Goal: Task Accomplishment & Management: Use online tool/utility

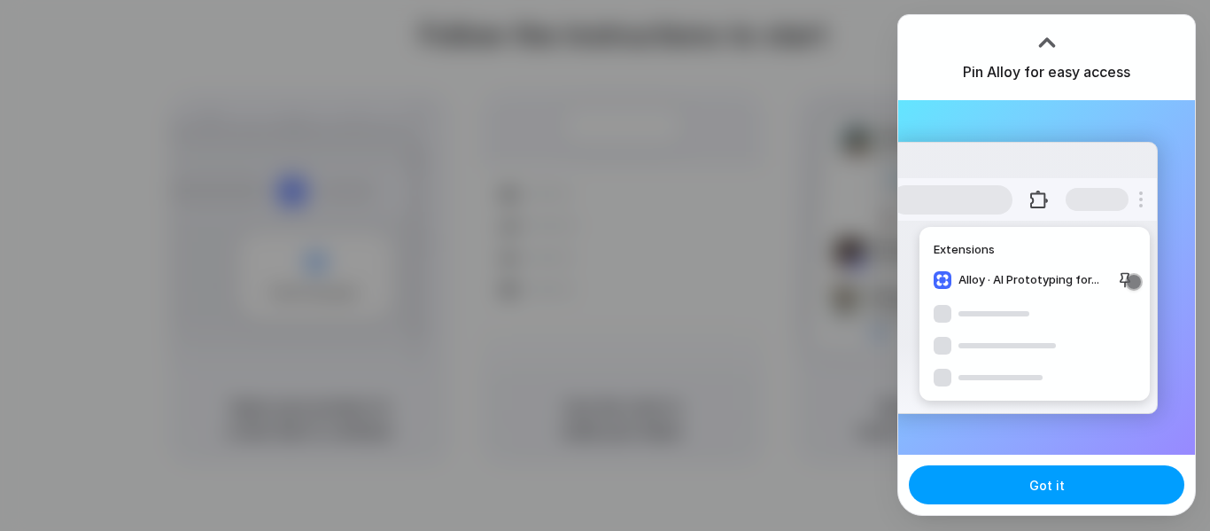
click at [987, 474] on button "Got it" at bounding box center [1046, 484] width 275 height 39
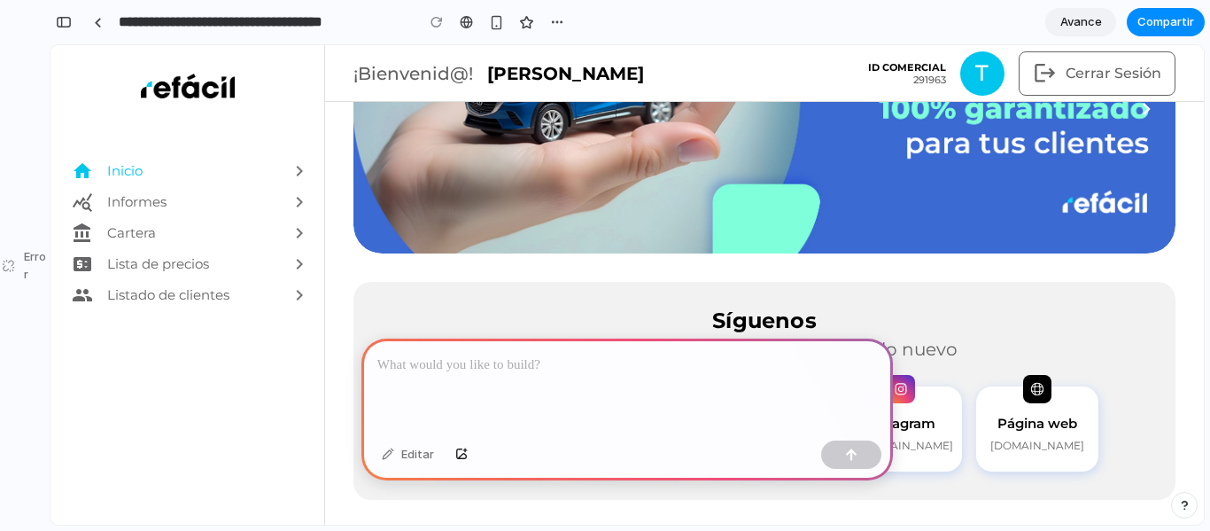
scroll to position [283, 0]
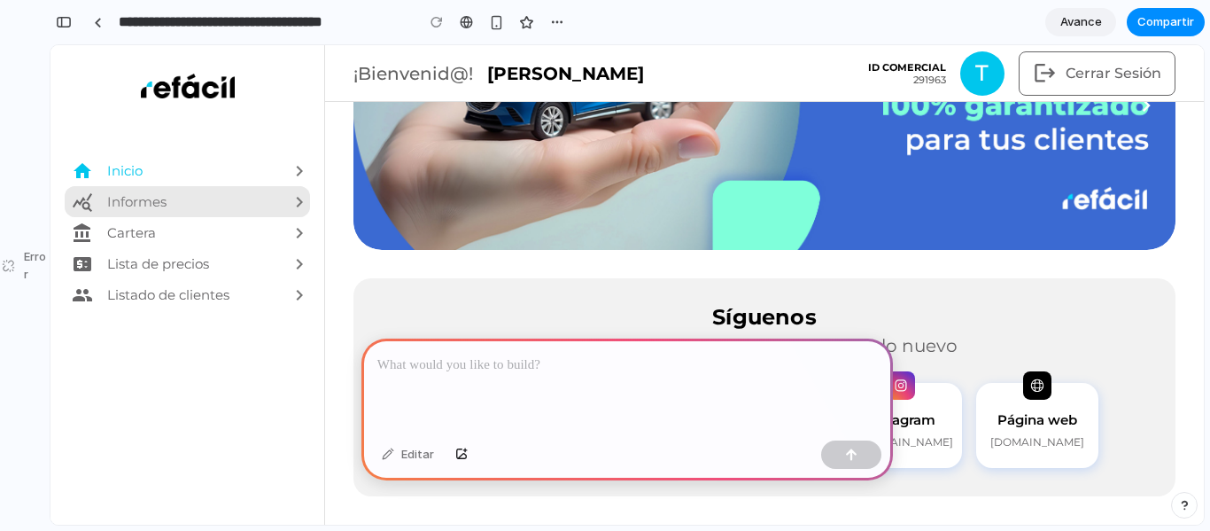
click at [138, 206] on font "Informes" at bounding box center [135, 201] width 59 height 17
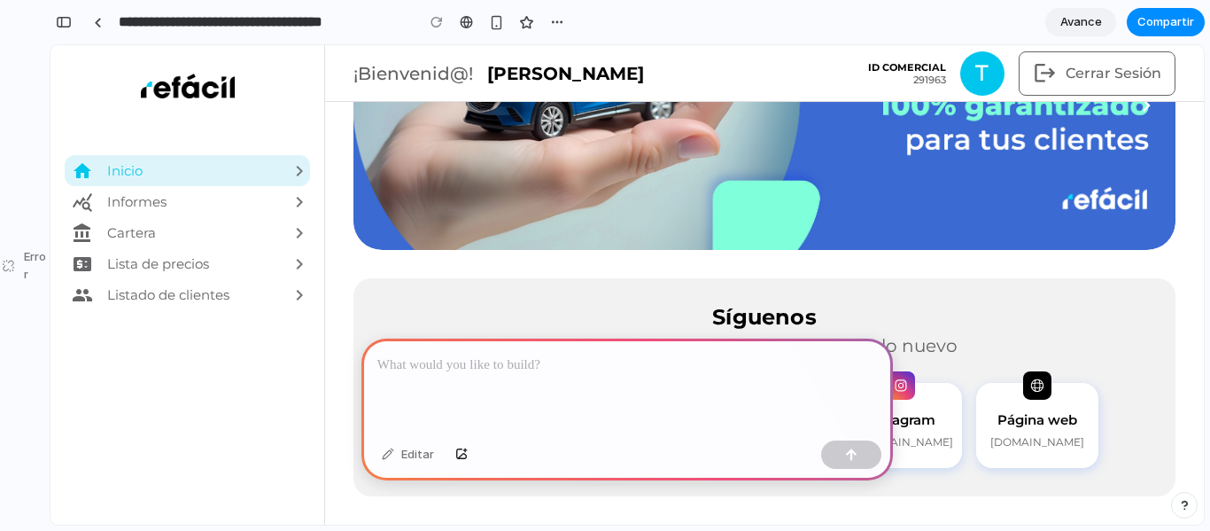
click at [129, 185] on div "Inicio" at bounding box center [193, 170] width 175 height 31
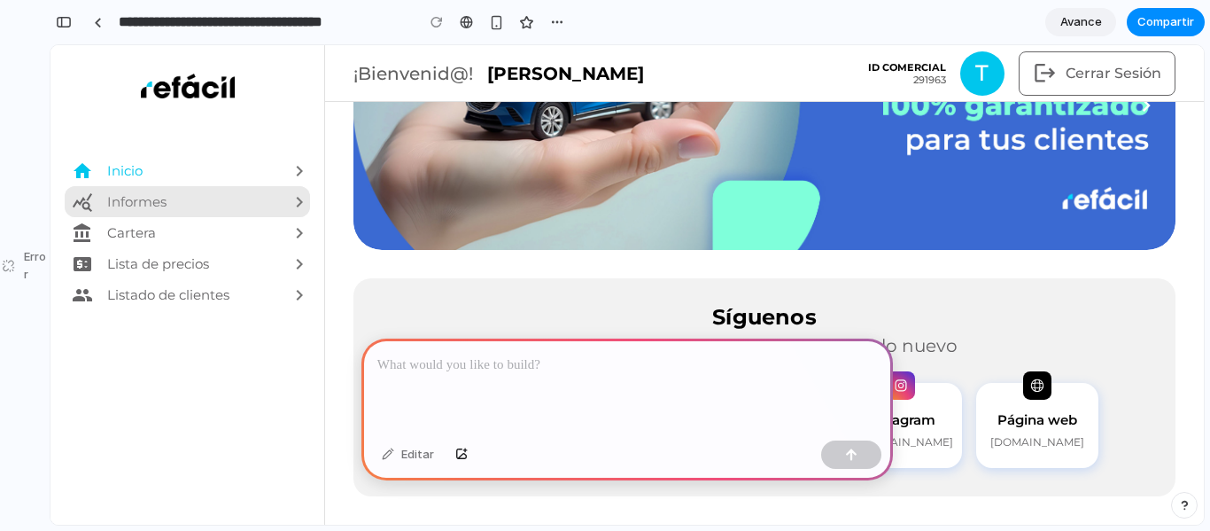
click at [129, 198] on font "Informes" at bounding box center [135, 201] width 59 height 17
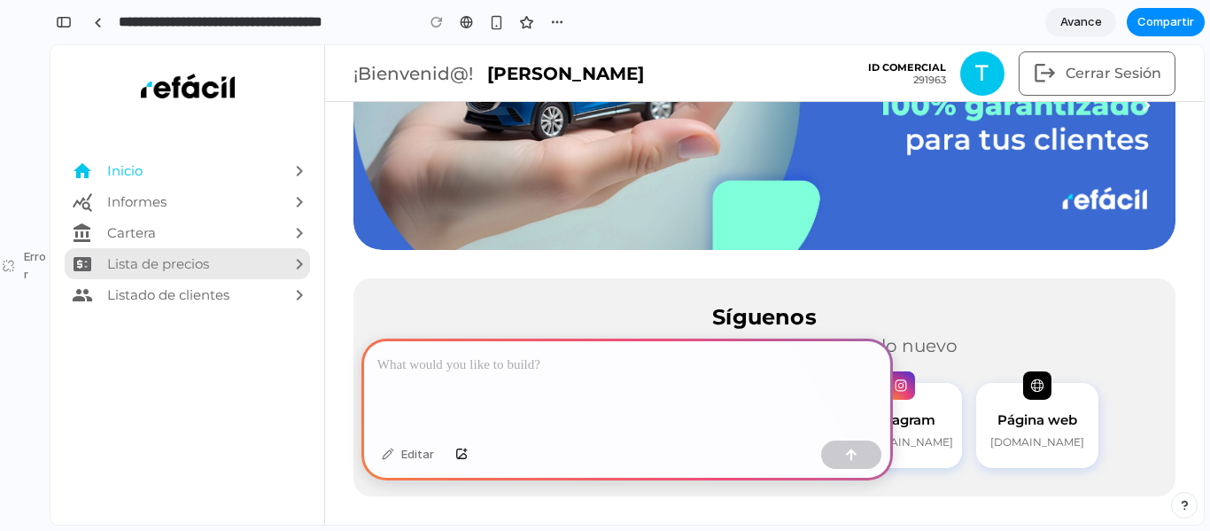
click at [123, 254] on div "Lista de precios" at bounding box center [193, 263] width 175 height 31
click at [521, 400] on div at bounding box center [626, 385] width 531 height 95
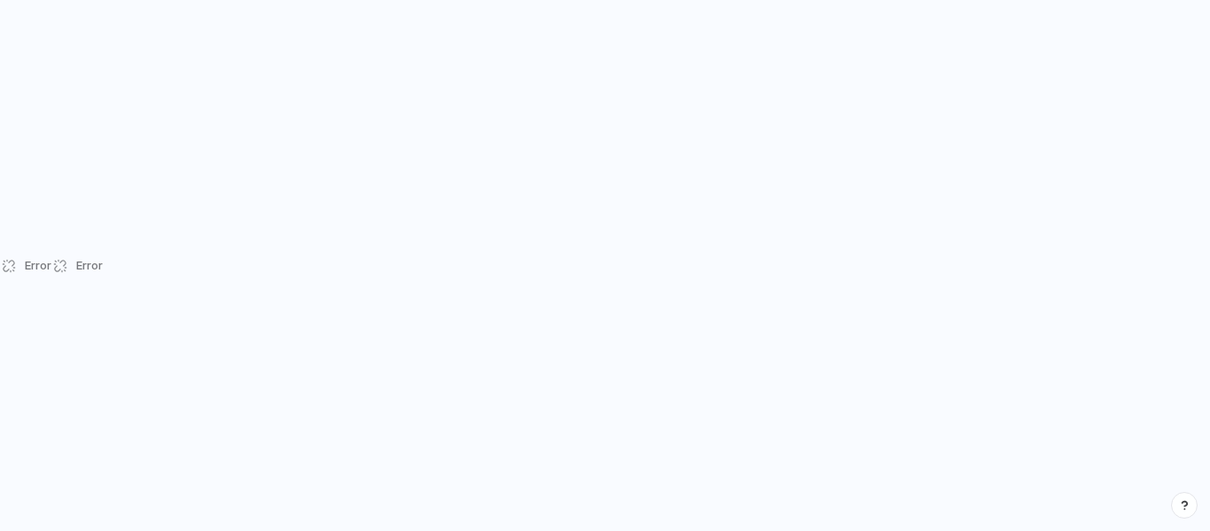
drag, startPoint x: 70, startPoint y: 267, endPoint x: 90, endPoint y: 198, distance: 71.2
click at [70, 266] on div "Error" at bounding box center [76, 265] width 51 height 531
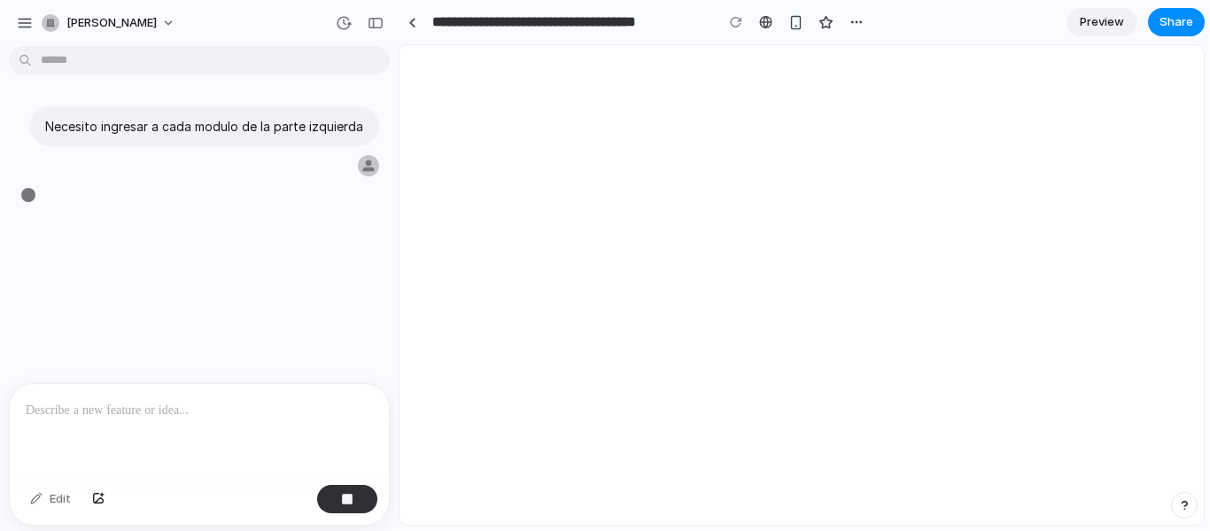
type input "**********"
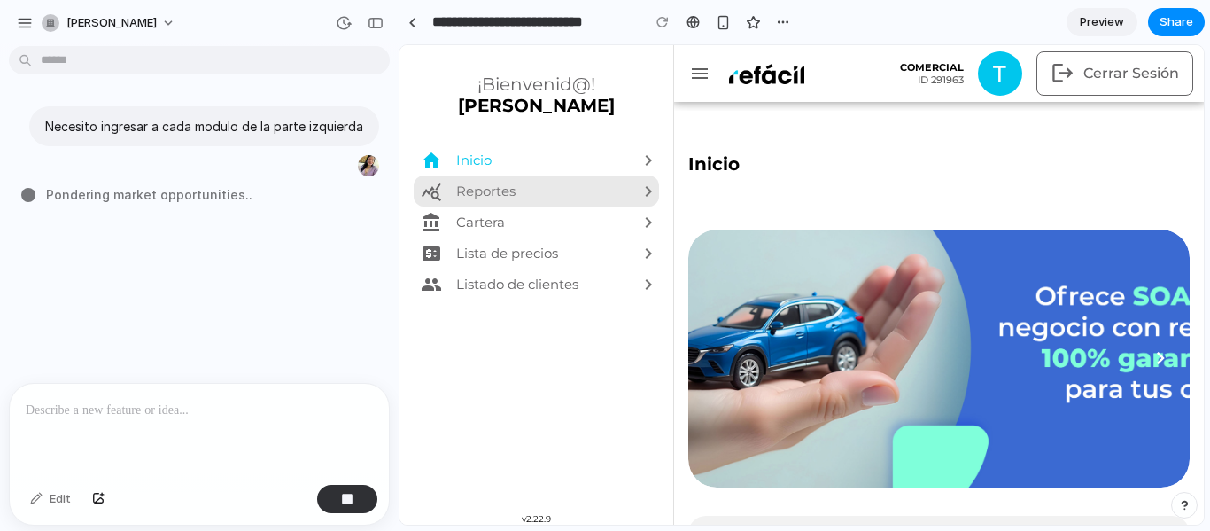
click at [520, 190] on div "Reportes" at bounding box center [543, 190] width 175 height 31
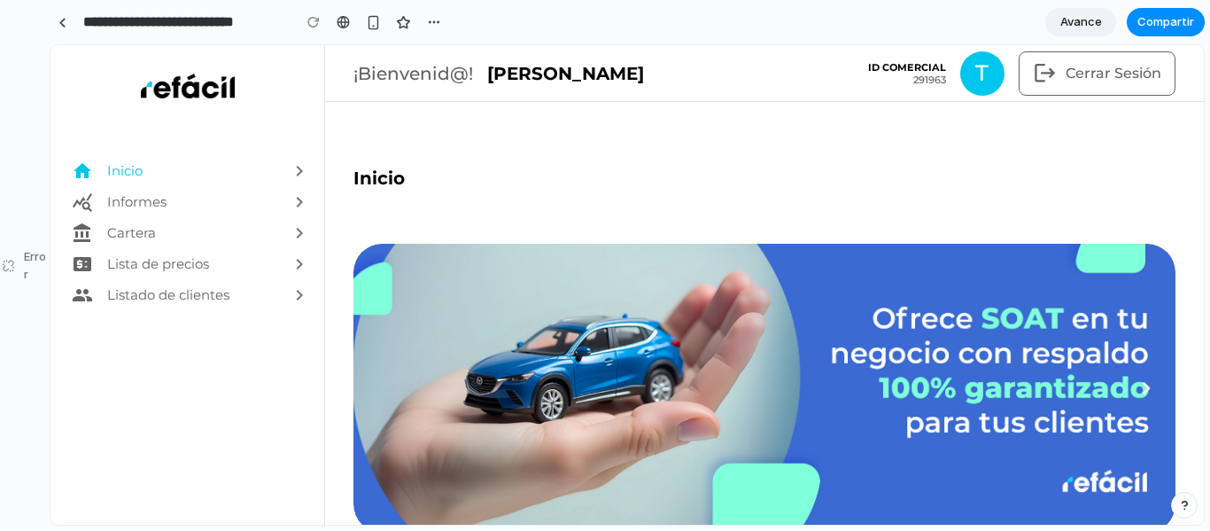
click at [145, 219] on div "Cartera" at bounding box center [193, 232] width 175 height 31
click at [159, 204] on font "Informes" at bounding box center [135, 201] width 59 height 17
click at [61, 23] on div at bounding box center [62, 23] width 8 height 10
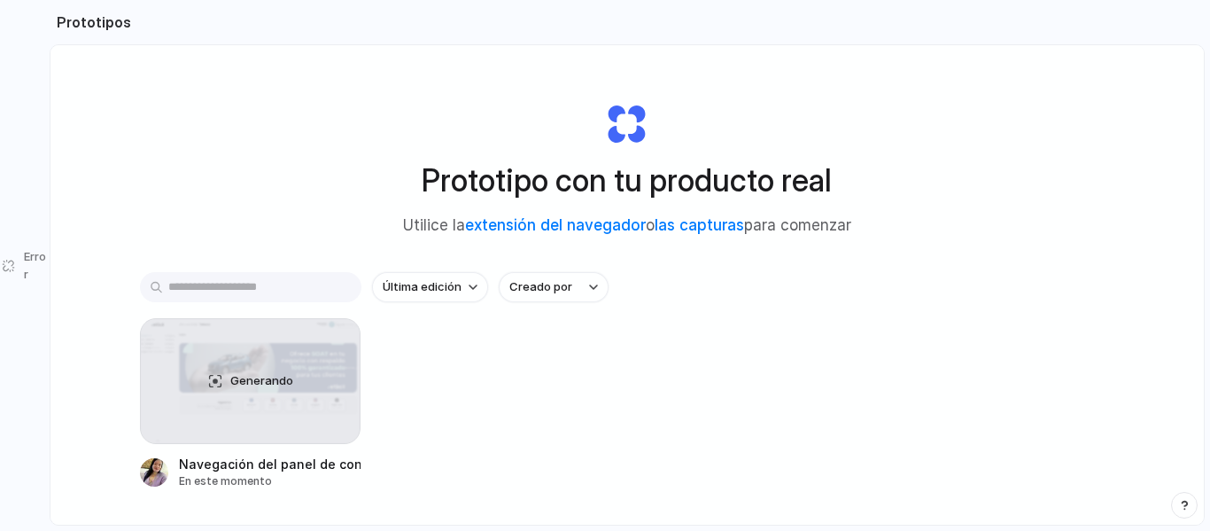
scroll to position [94, 0]
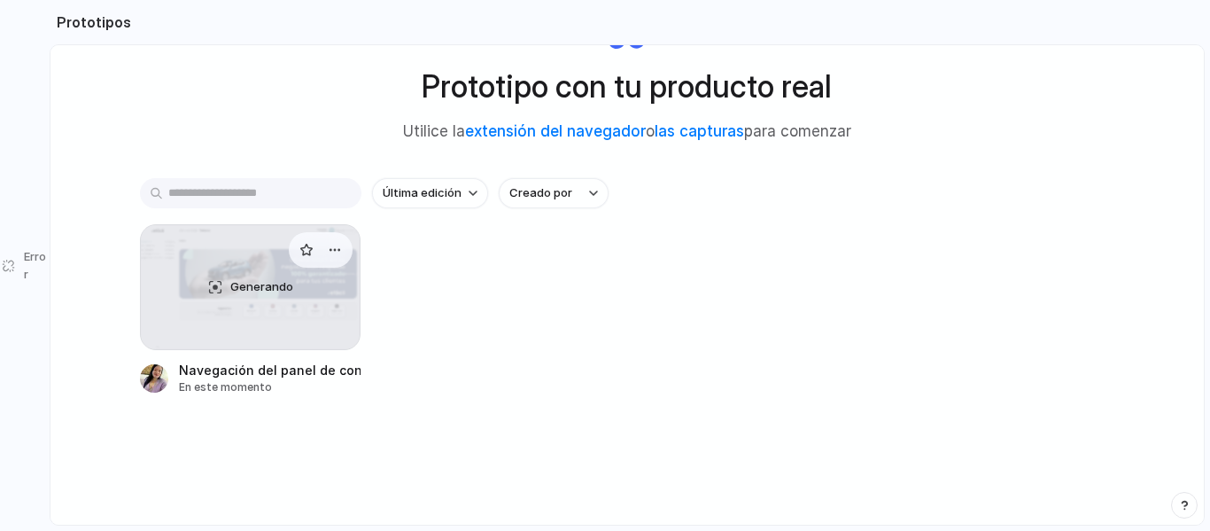
click at [259, 275] on div "Generando" at bounding box center [251, 287] width 220 height 124
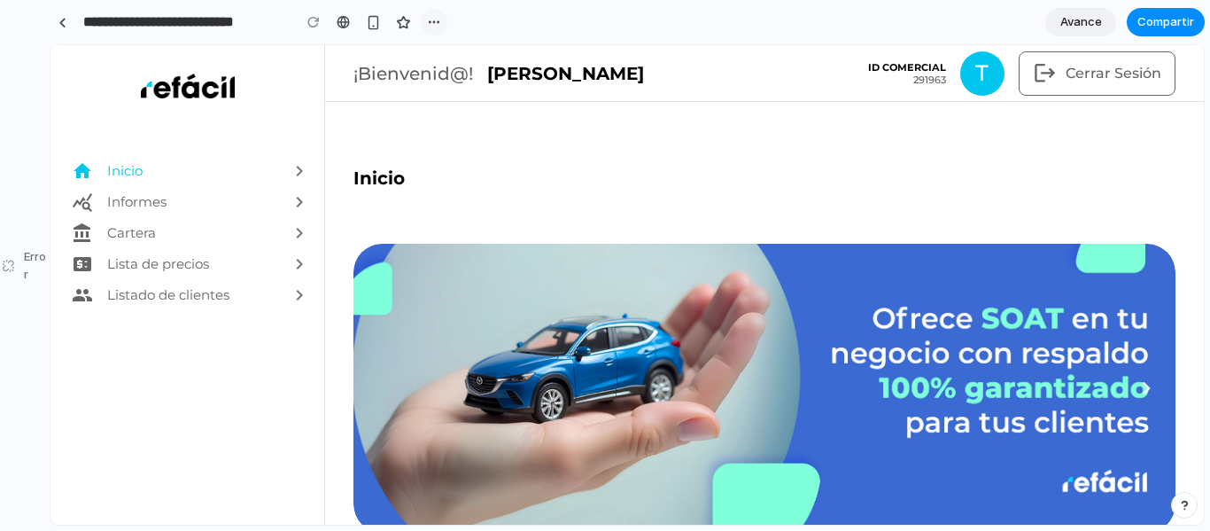
click at [430, 18] on div "button" at bounding box center [434, 22] width 14 height 14
click at [1056, 30] on div "Duplicado Borrar" at bounding box center [605, 265] width 1210 height 531
click at [1070, 20] on font "Avance" at bounding box center [1081, 21] width 42 height 14
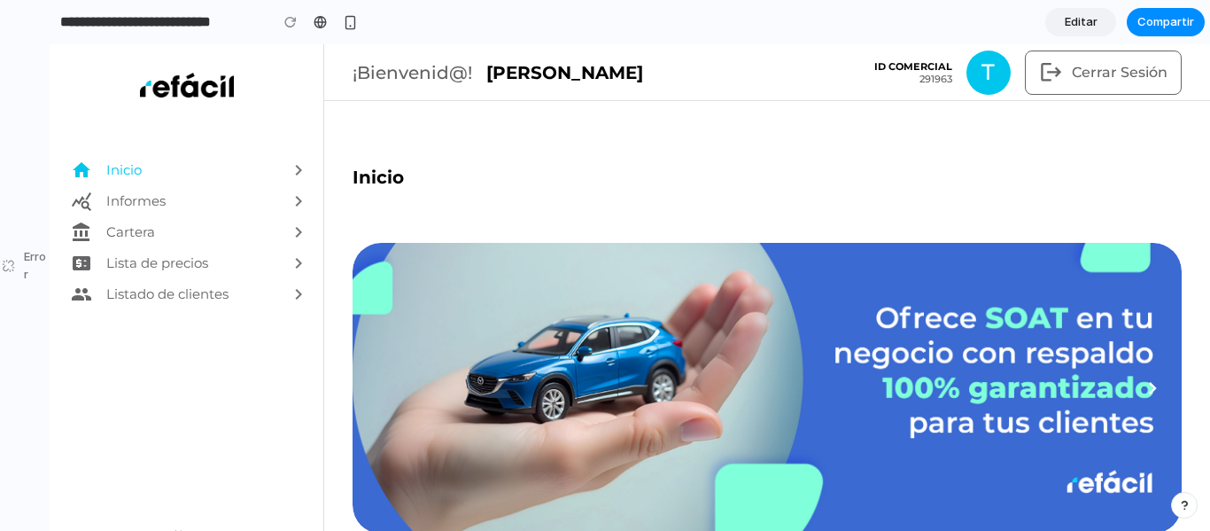
click at [1075, 13] on span "Editar" at bounding box center [1081, 22] width 33 height 18
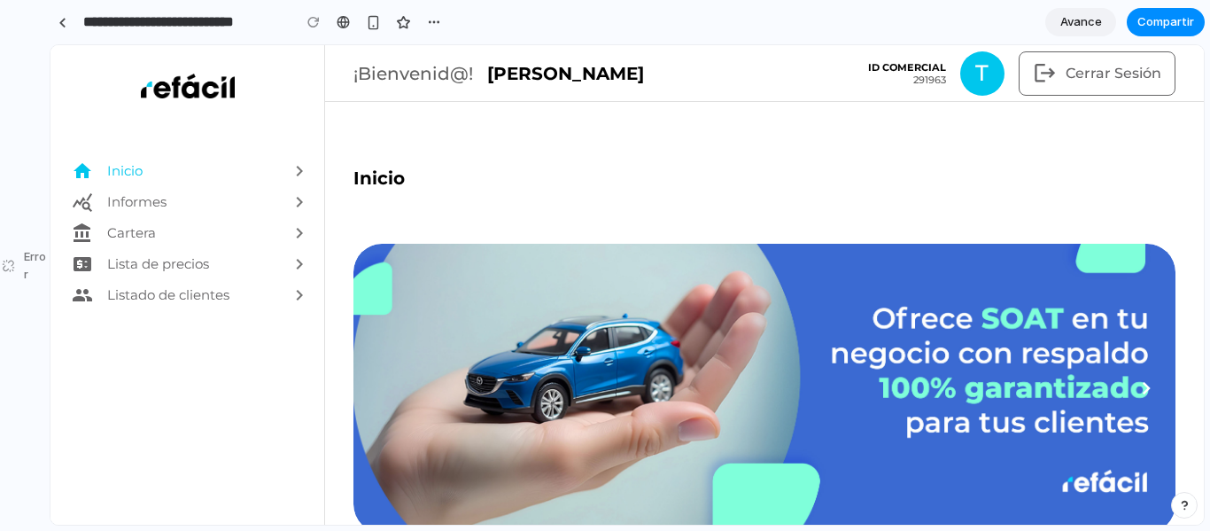
click at [1097, 18] on font "Avance" at bounding box center [1081, 21] width 42 height 14
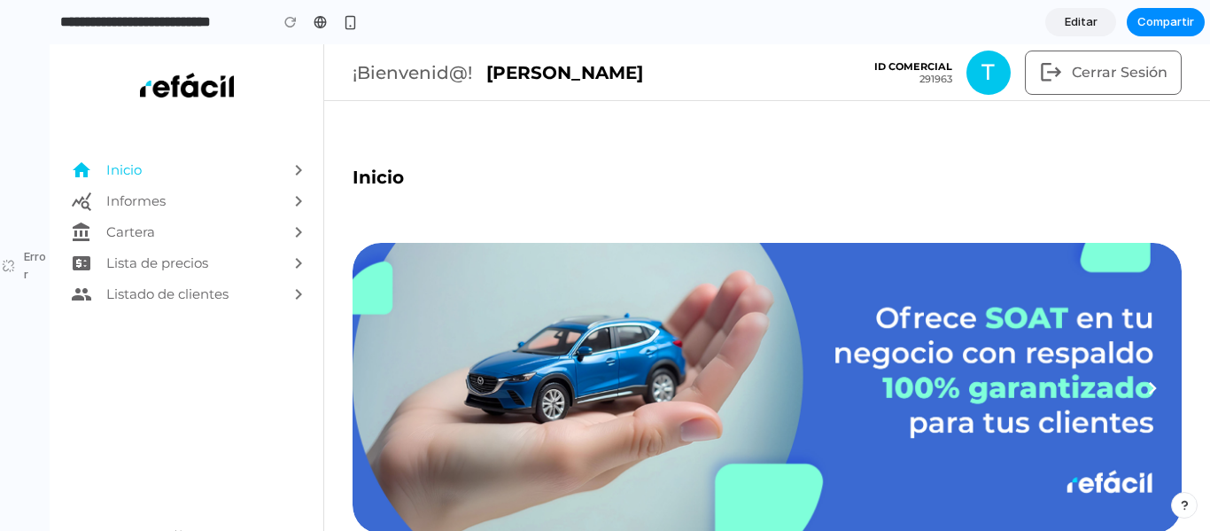
drag, startPoint x: 1077, startPoint y: 19, endPoint x: 1096, endPoint y: 11, distance: 20.6
click at [1087, 15] on font "Editar" at bounding box center [1081, 21] width 33 height 14
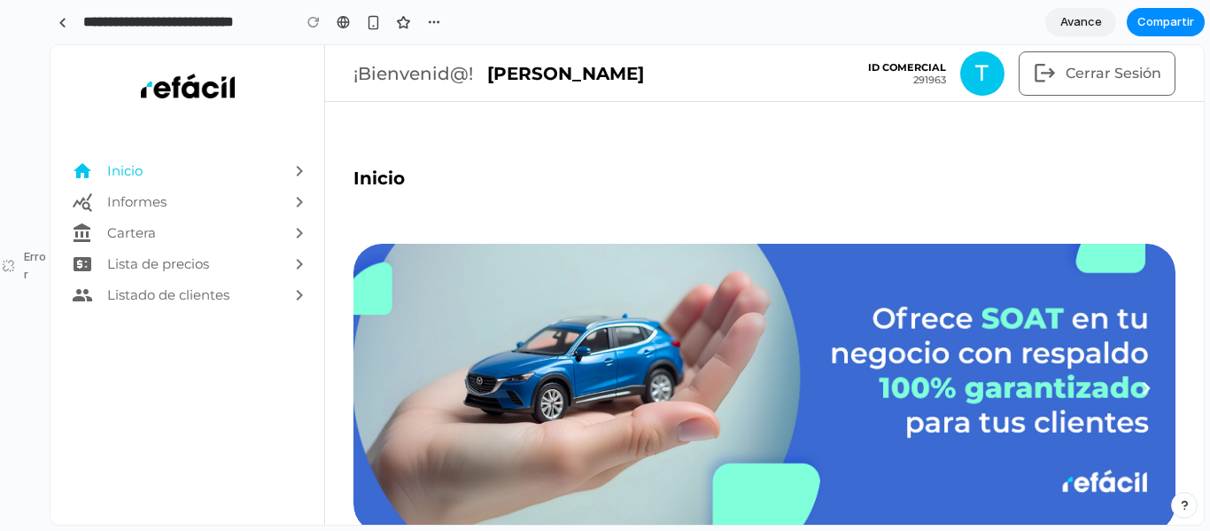
click at [1098, 27] on font "Avance" at bounding box center [1081, 21] width 42 height 14
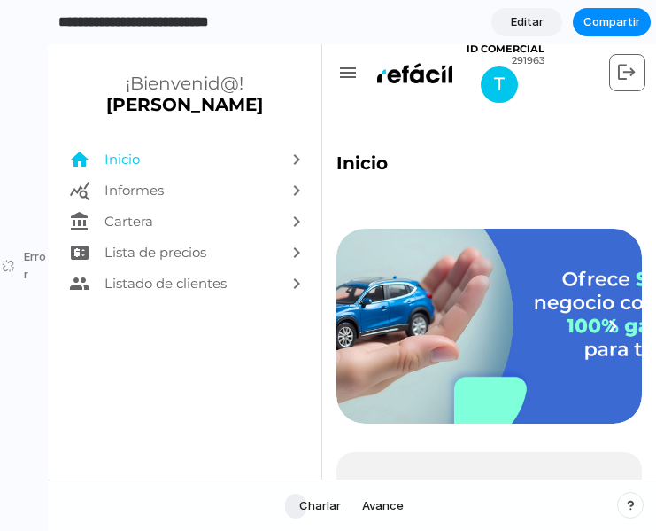
click at [480, 256] on img at bounding box center [489, 326] width 306 height 195
click at [431, 74] on img at bounding box center [414, 73] width 76 height 20
click at [114, 150] on div "Inicio" at bounding box center [191, 159] width 175 height 31
click at [534, 291] on img at bounding box center [489, 326] width 306 height 195
click at [505, 92] on div "T" at bounding box center [498, 84] width 36 height 36
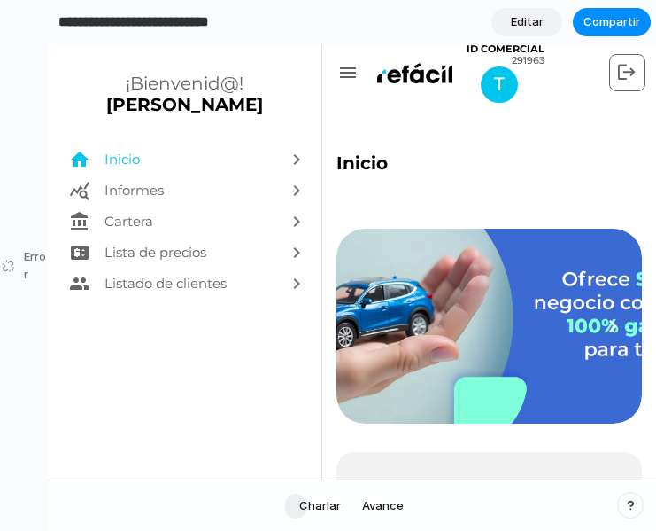
click at [425, 69] on img at bounding box center [414, 73] width 76 height 20
click at [351, 80] on icon "menu" at bounding box center [347, 72] width 21 height 21
click at [527, 24] on font "Editar" at bounding box center [527, 21] width 33 height 14
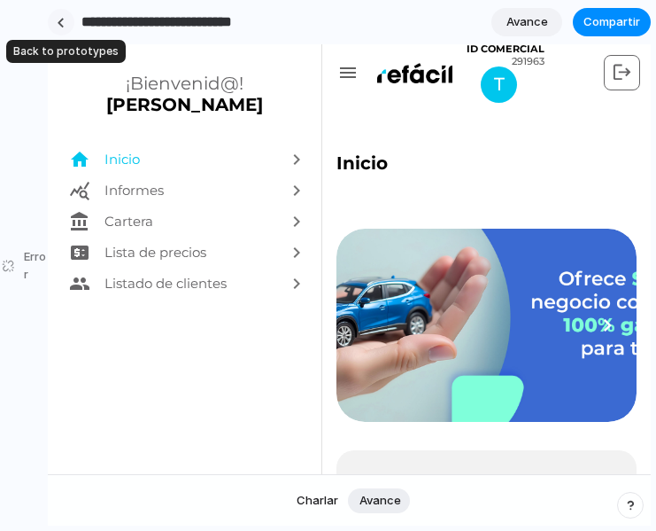
click at [58, 21] on div at bounding box center [61, 23] width 8 height 10
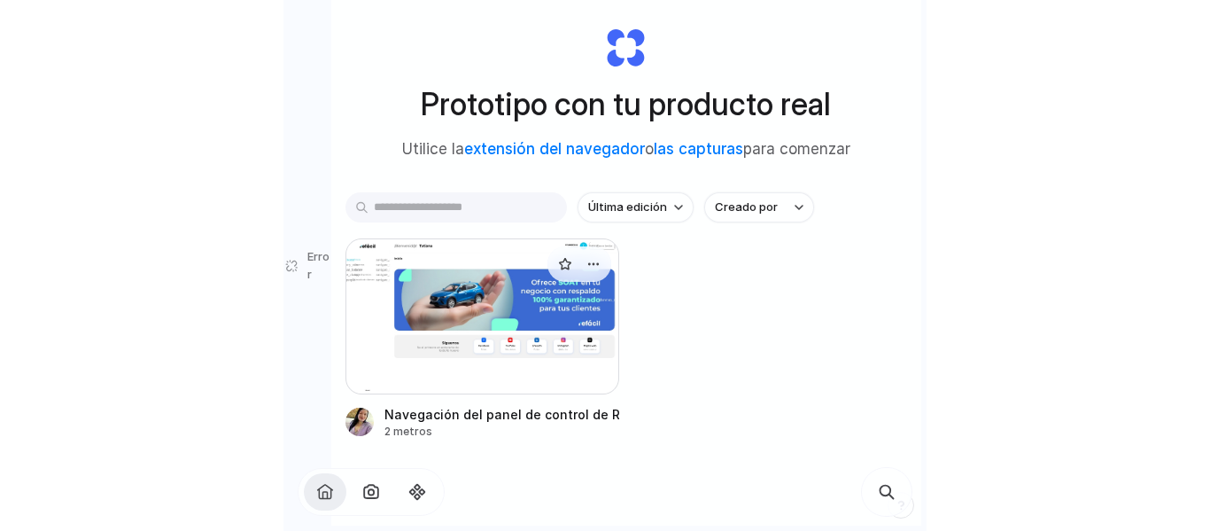
scroll to position [34, 0]
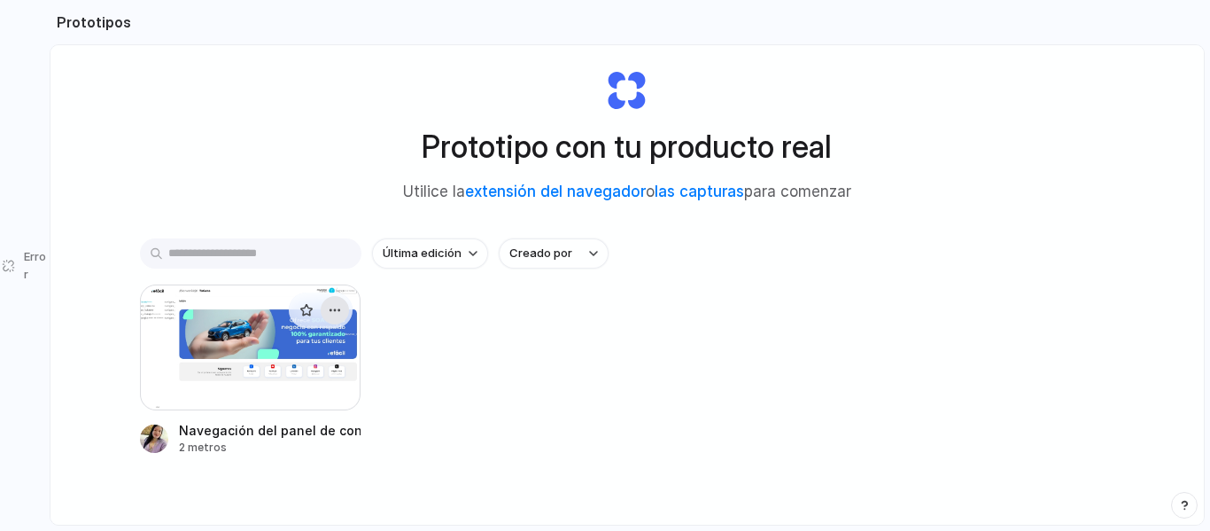
click at [338, 311] on div "button" at bounding box center [335, 310] width 14 height 14
click at [249, 321] on div at bounding box center [250, 347] width 221 height 126
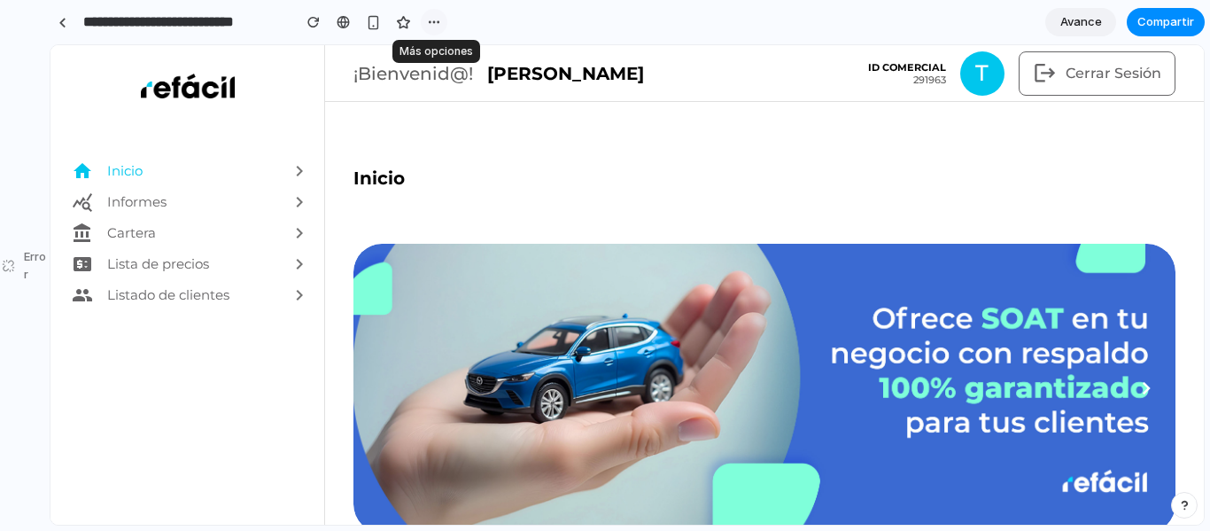
click at [434, 30] on button "button" at bounding box center [434, 22] width 27 height 27
click at [467, 60] on font "Duplicado" at bounding box center [482, 60] width 56 height 14
click at [36, 256] on font "Error" at bounding box center [35, 265] width 22 height 32
click at [6, 268] on div "Error" at bounding box center [25, 265] width 50 height 531
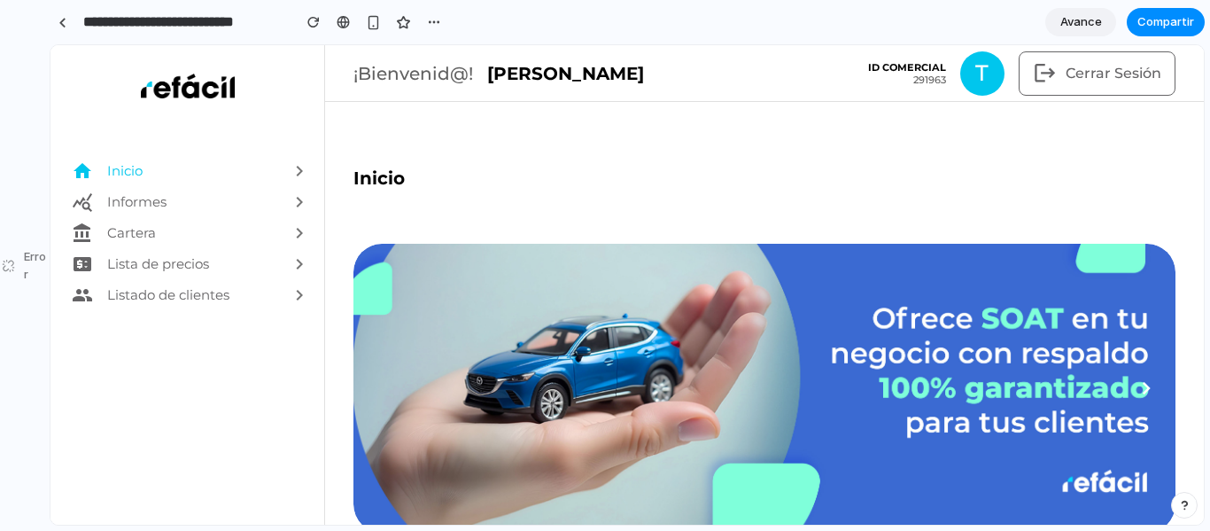
click at [6, 268] on div "Error" at bounding box center [25, 265] width 50 height 531
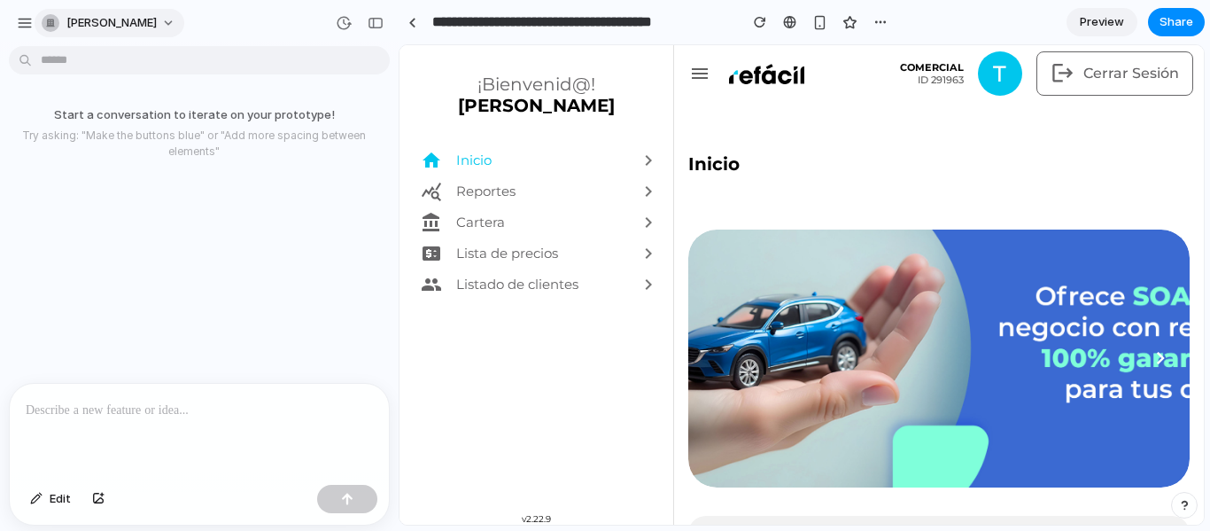
click at [86, 27] on span "tatiana-orozco" at bounding box center [111, 23] width 90 height 18
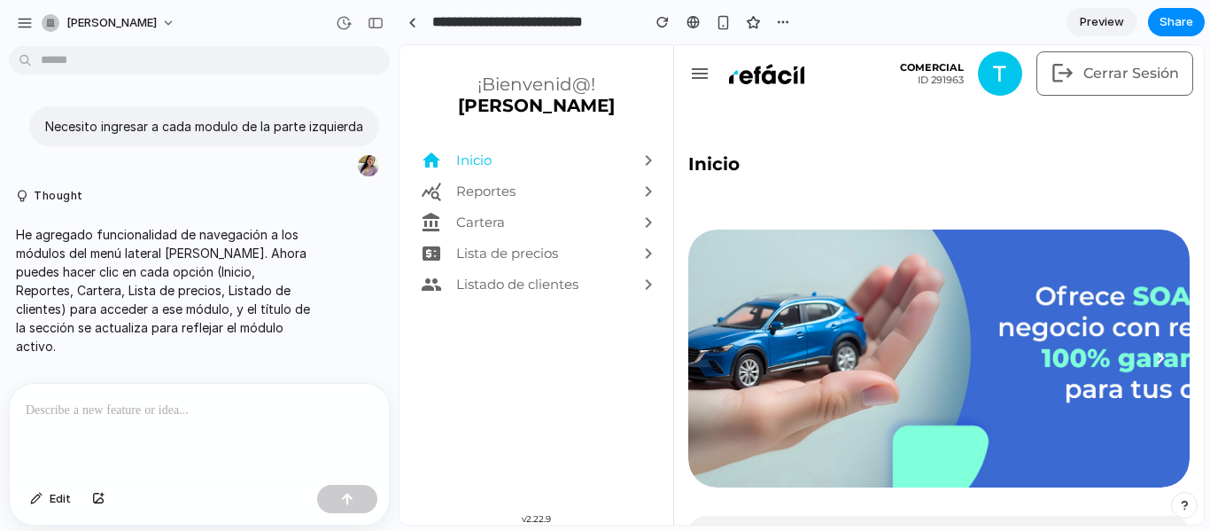
click at [248, 389] on div at bounding box center [199, 431] width 379 height 94
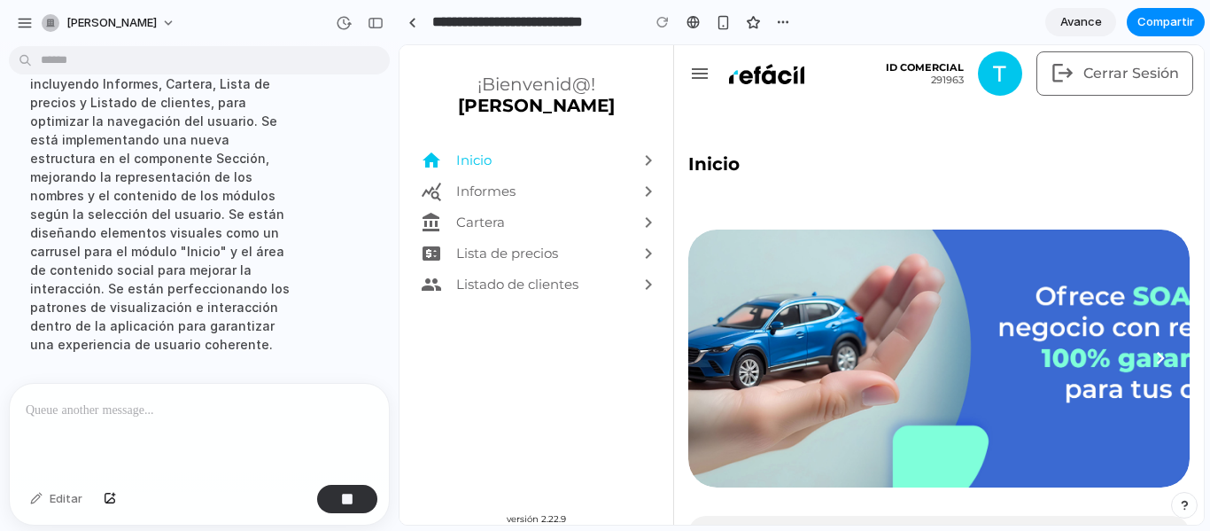
scroll to position [477, 0]
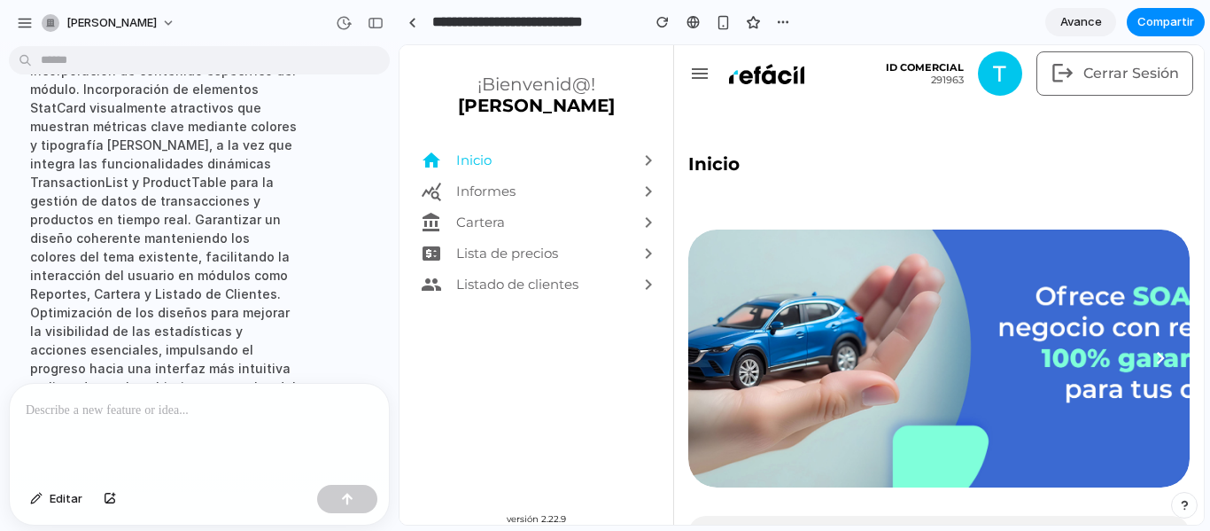
scroll to position [486, 0]
click at [104, 421] on div at bounding box center [199, 431] width 379 height 94
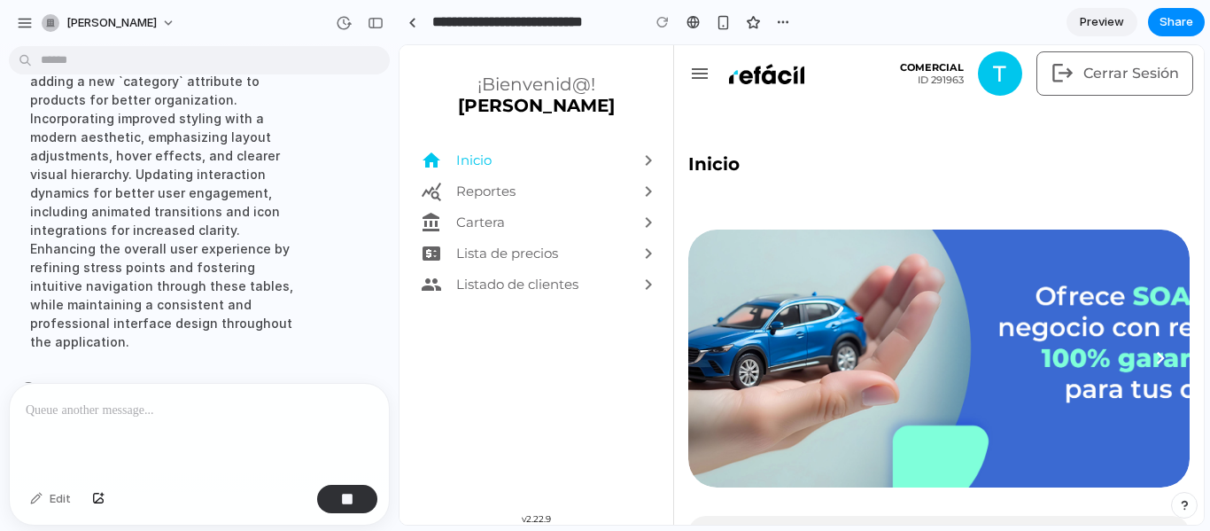
scroll to position [1068, 0]
